Goal: Obtain resource: Obtain resource

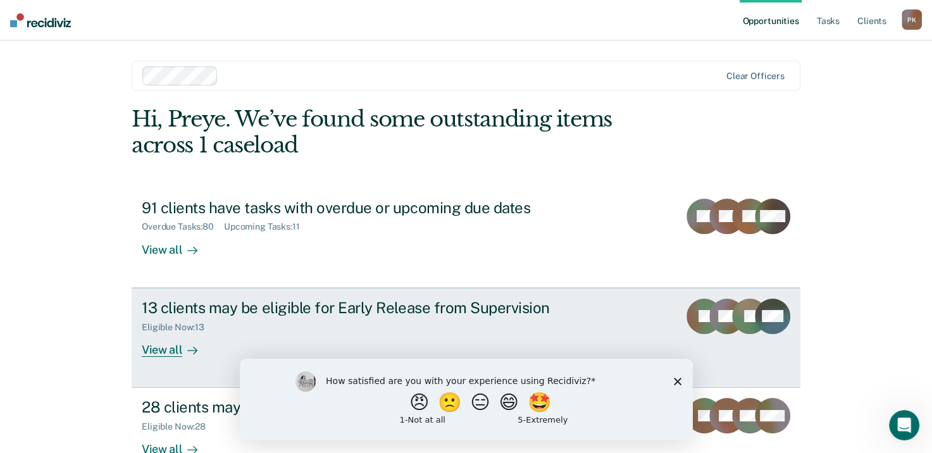
click at [244, 317] on div "Eligible Now : 13" at bounding box center [364, 325] width 444 height 16
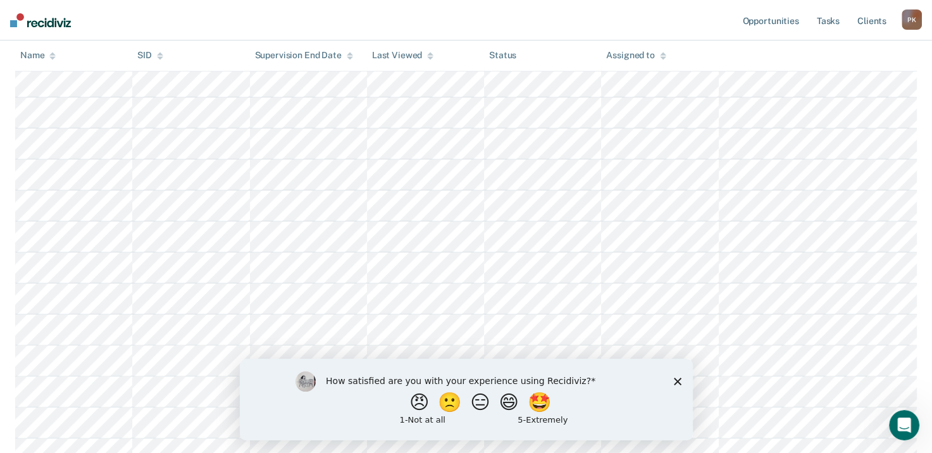
scroll to position [127, 0]
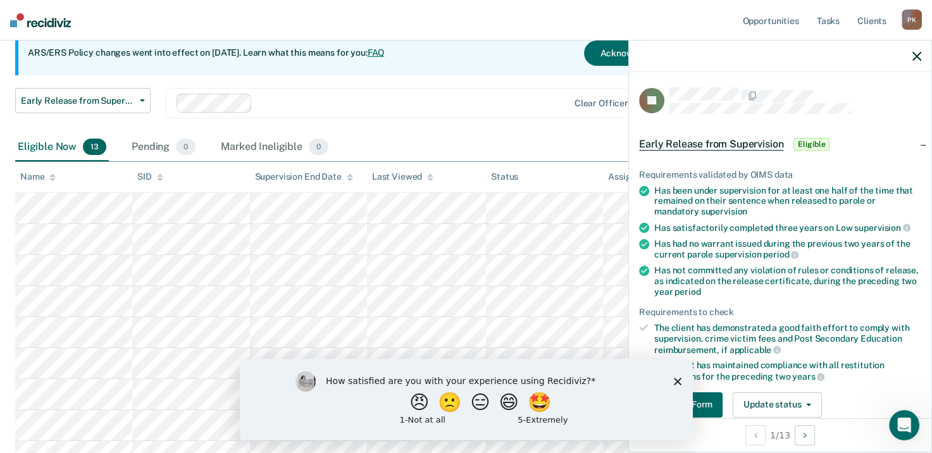
click at [677, 378] on icon "Close survey" at bounding box center [677, 381] width 8 height 8
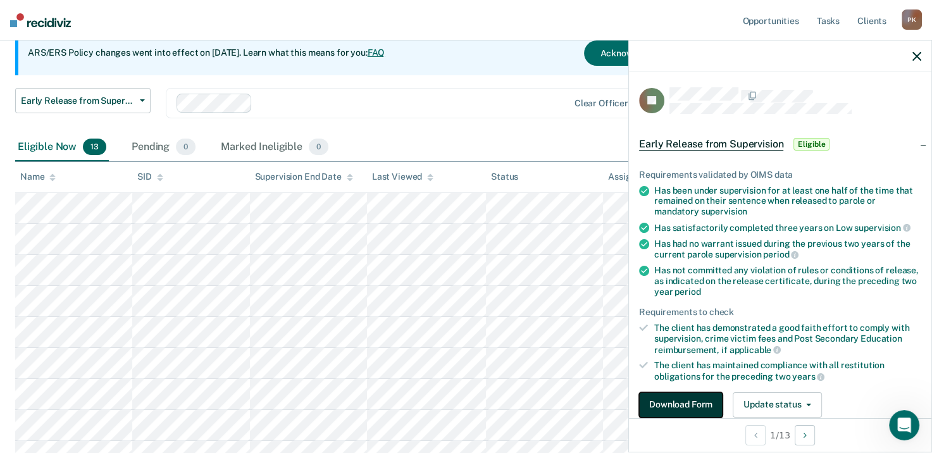
click at [684, 399] on button "Download Form" at bounding box center [681, 404] width 84 height 25
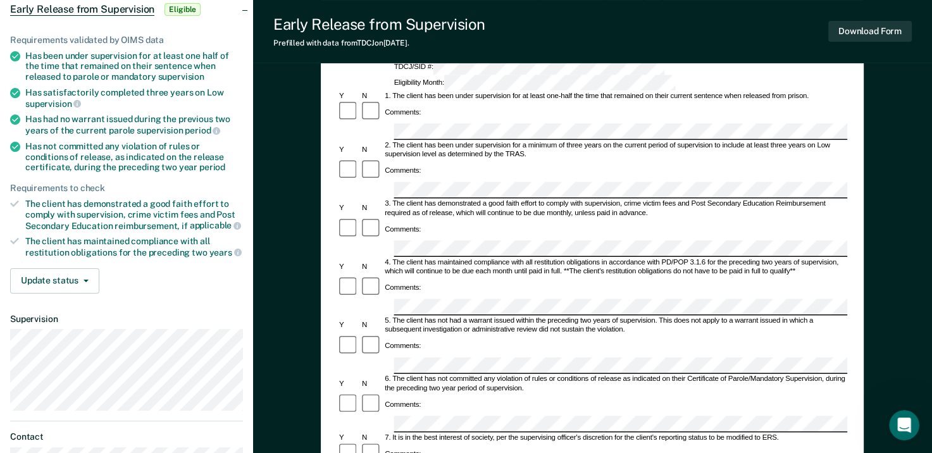
scroll to position [78, 0]
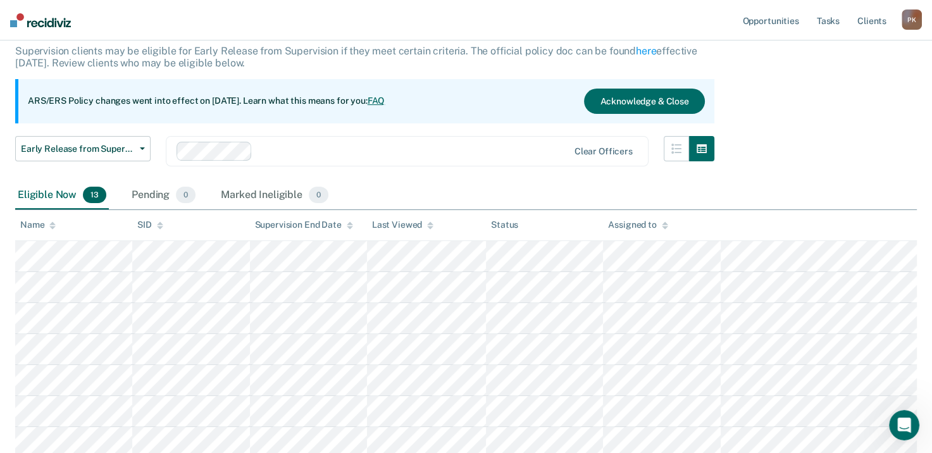
scroll to position [127, 0]
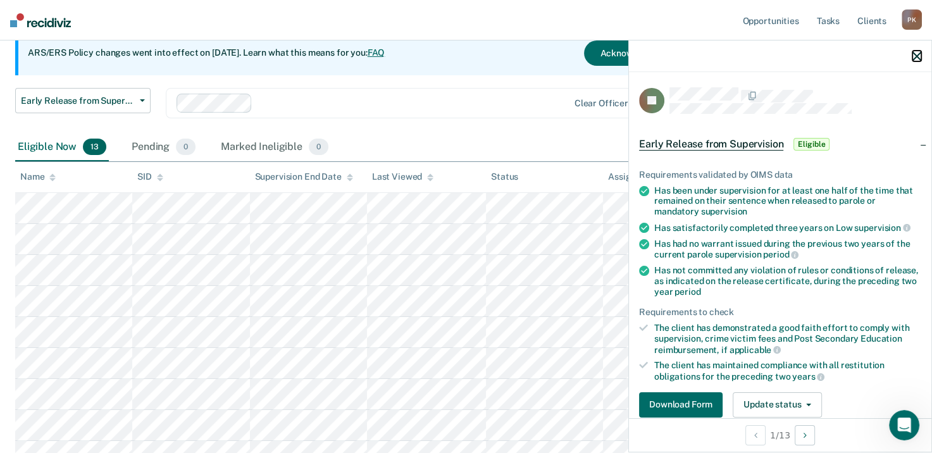
click at [918, 54] on icon "button" at bounding box center [916, 56] width 9 height 9
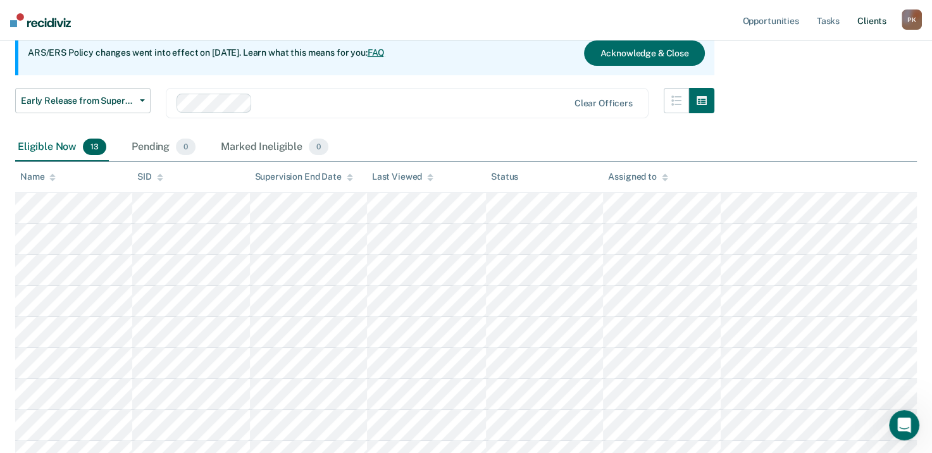
click at [870, 17] on link "Client s" at bounding box center [872, 20] width 34 height 40
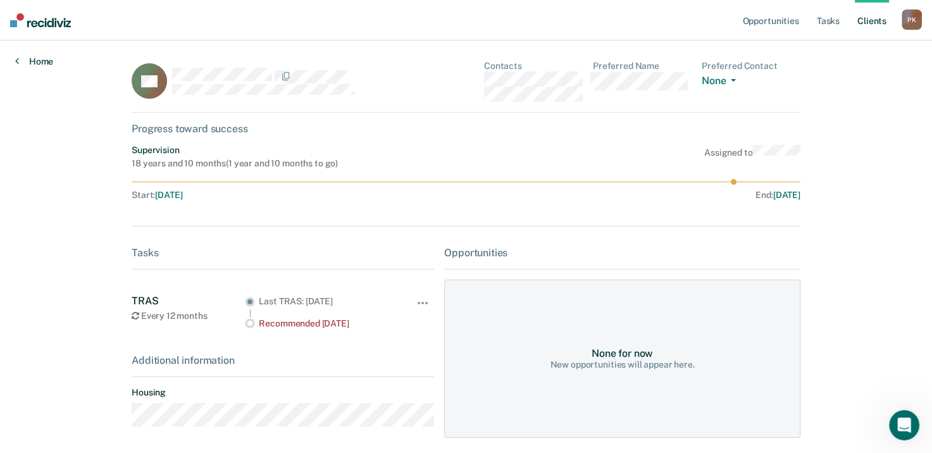
click at [23, 61] on link "Home" at bounding box center [34, 61] width 38 height 11
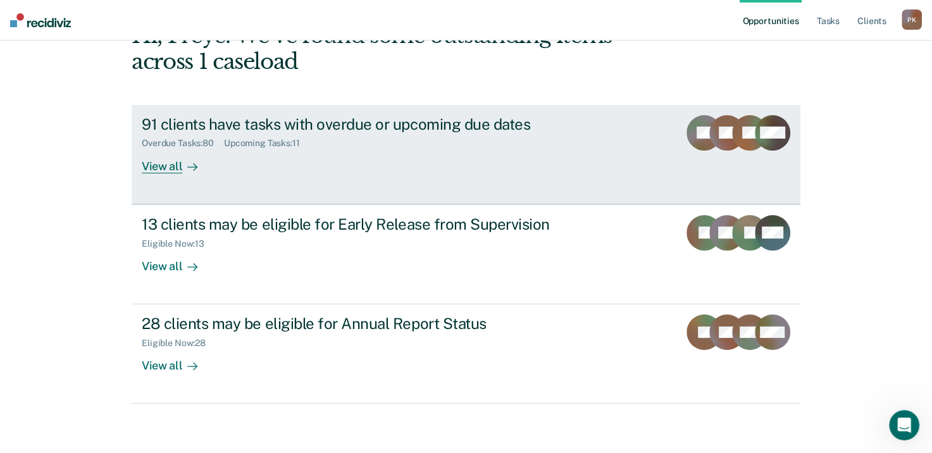
scroll to position [84, 0]
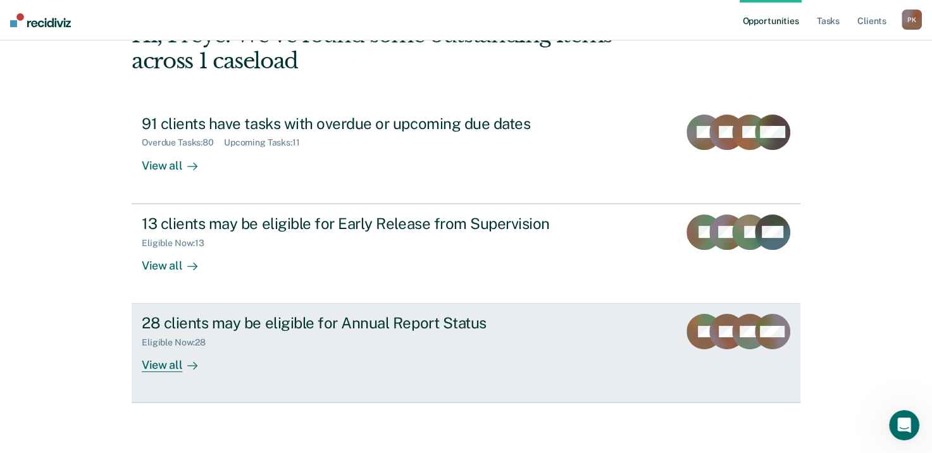
click at [349, 334] on div "Eligible Now : 28" at bounding box center [364, 340] width 444 height 16
